Goal: Complete application form

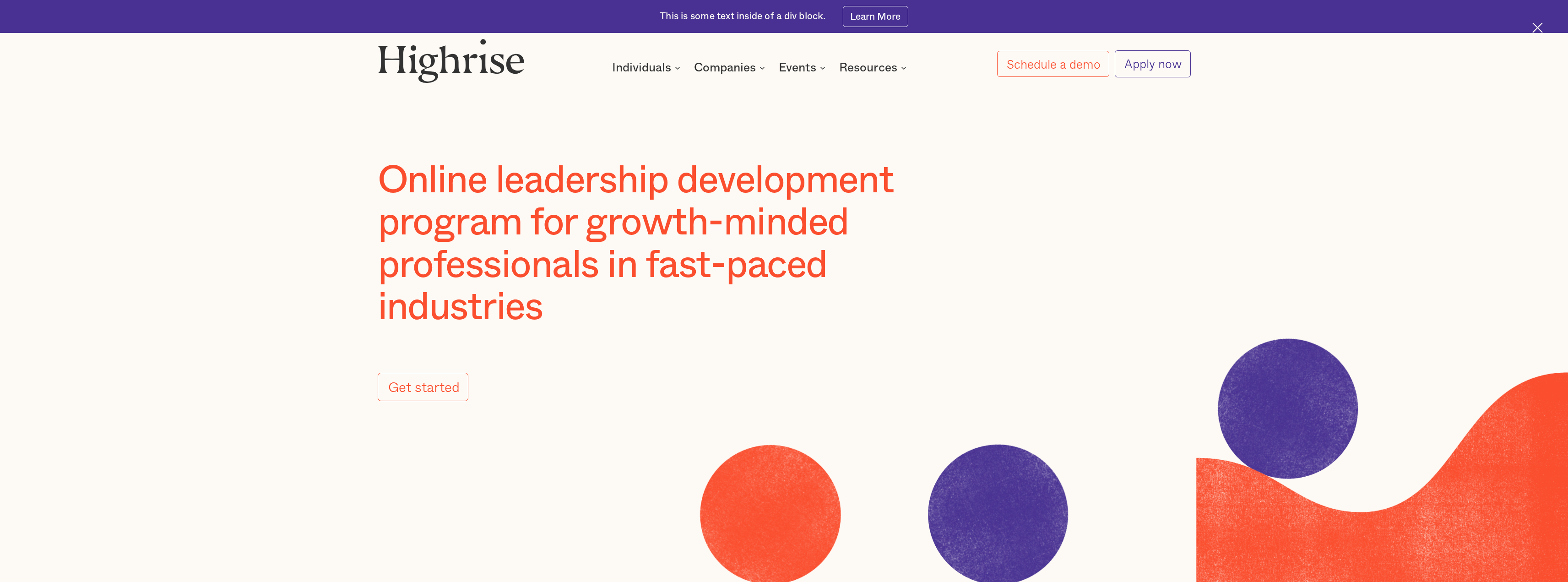
click at [1183, 76] on link "Apply now" at bounding box center [1152, 64] width 76 height 27
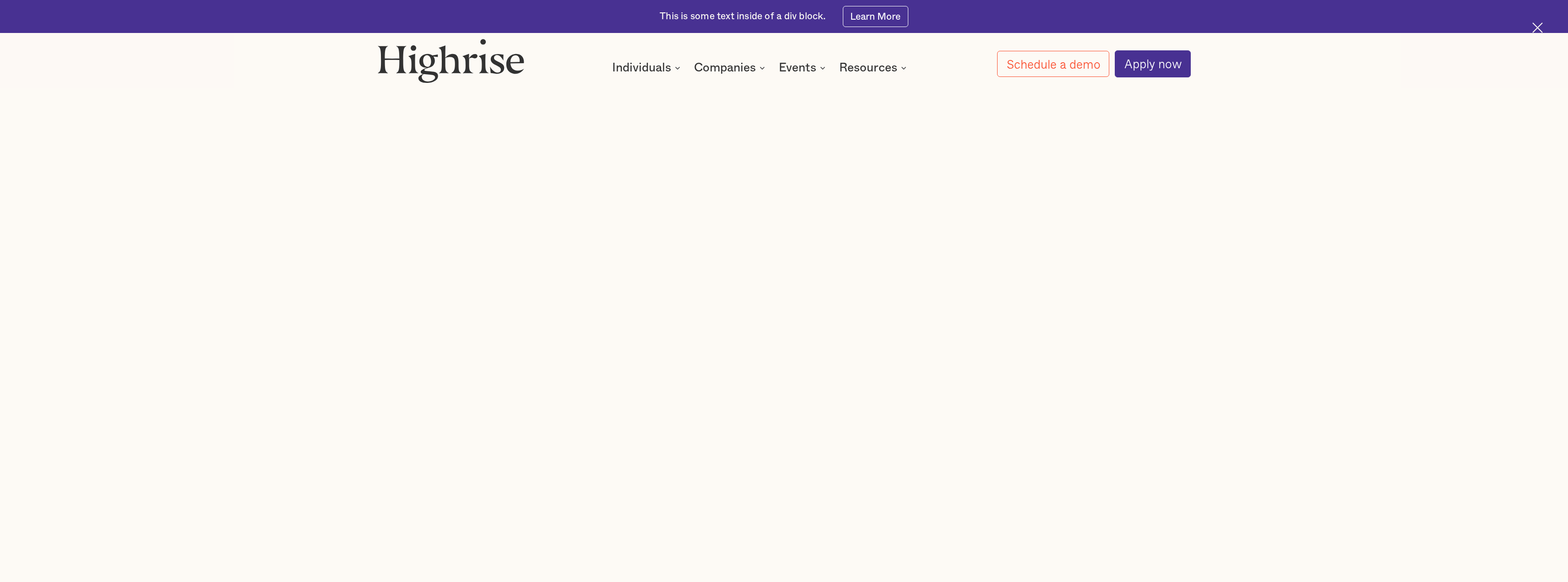
click at [727, 26] on div "This is some text inside of a div block. Learn More" at bounding box center [784, 16] width 1568 height 33
click at [730, 23] on div "This is some text inside of a div block." at bounding box center [743, 17] width 166 height 13
click at [1541, 31] on img at bounding box center [1537, 27] width 10 height 10
